Goal: Find specific page/section: Find specific page/section

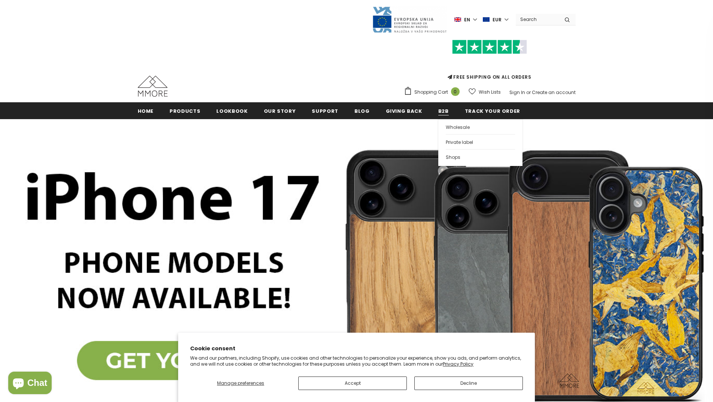
click at [438, 109] on span "B2B" at bounding box center [443, 110] width 10 height 7
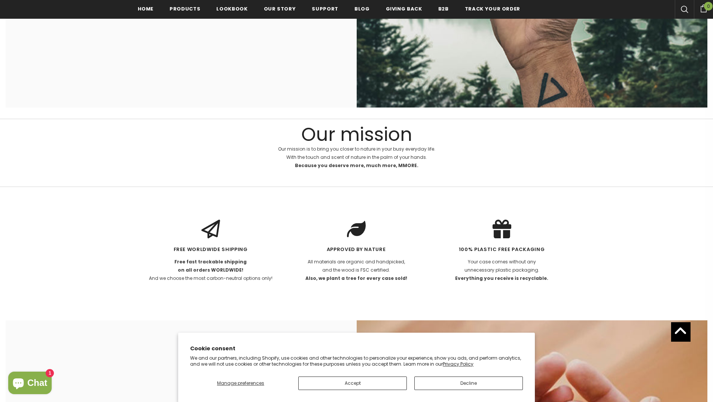
scroll to position [1461, 0]
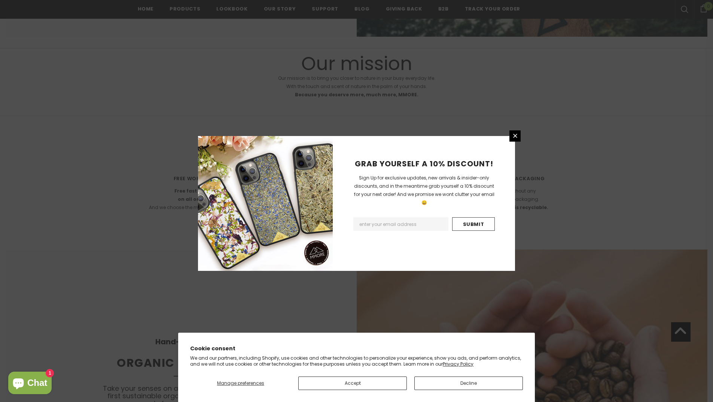
click at [431, 7] on div "GRAB YOURSELF A 10% DISCOUNT! Sign Up for exclusive updates, new arrivals & ins…" at bounding box center [356, 201] width 713 height 402
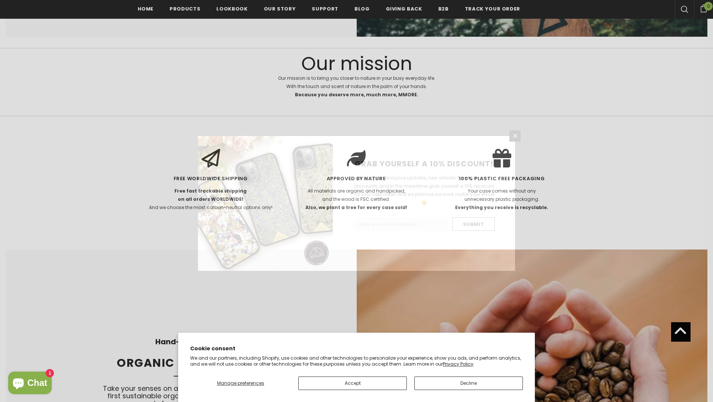
click at [431, 10] on div "GRAB YOURSELF A 10% DISCOUNT! Sign Up for exclusive updates, new arrivals & ins…" at bounding box center [356, 201] width 713 height 402
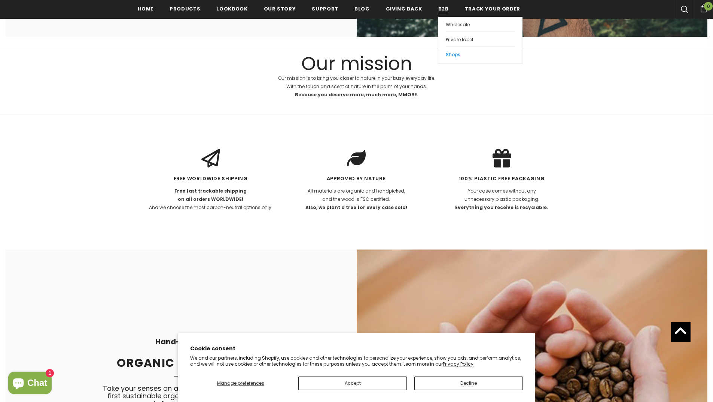
click at [446, 56] on span "Shops" at bounding box center [453, 54] width 15 height 6
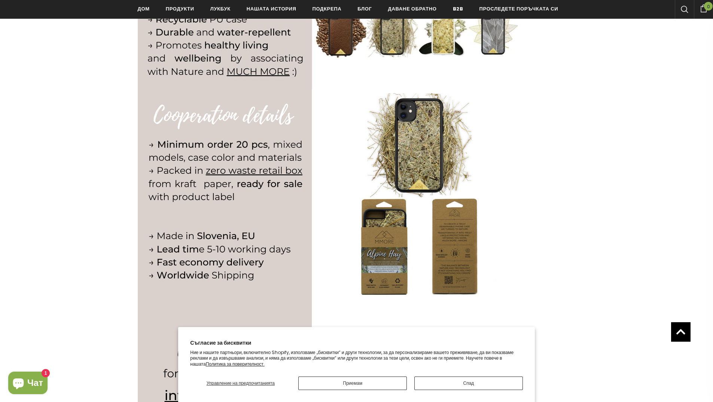
scroll to position [646, 0]
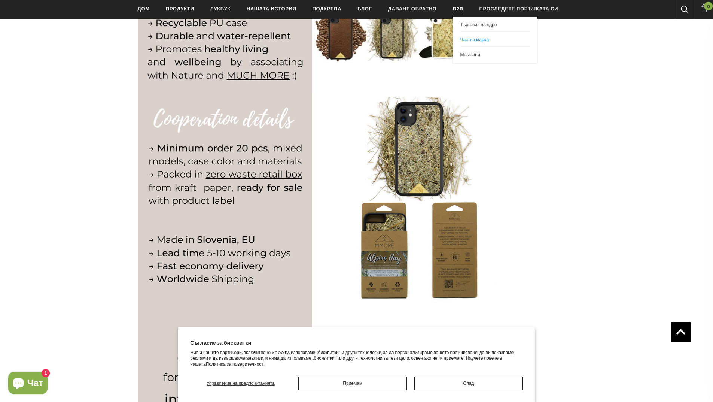
click at [464, 36] on font "Частна марка" at bounding box center [474, 39] width 28 height 6
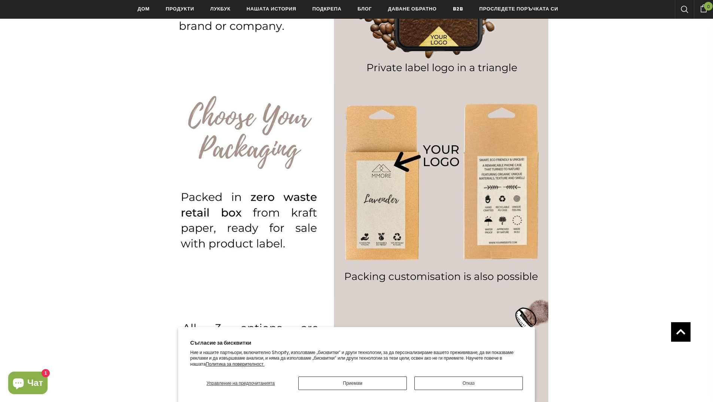
scroll to position [711, 0]
